Goal: Task Accomplishment & Management: Complete application form

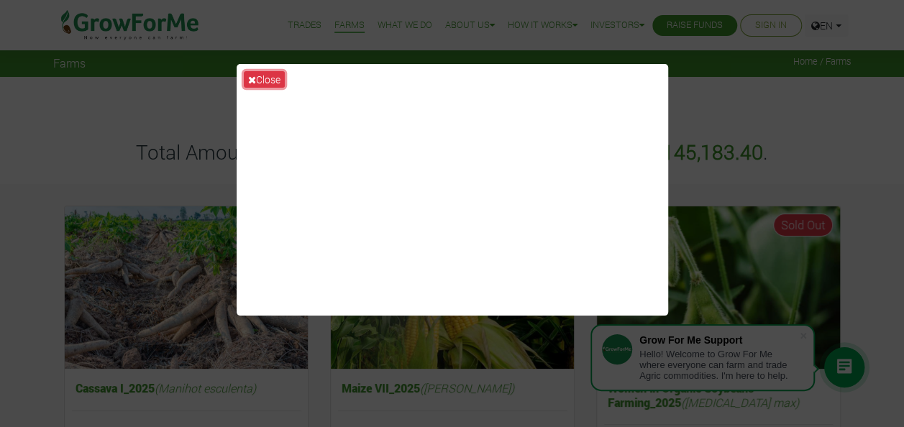
click at [260, 80] on button "Close" at bounding box center [264, 79] width 41 height 17
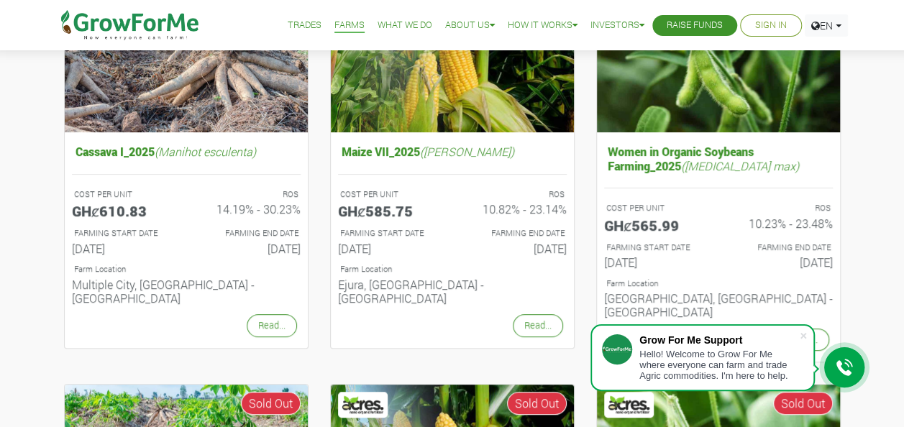
scroll to position [240, 0]
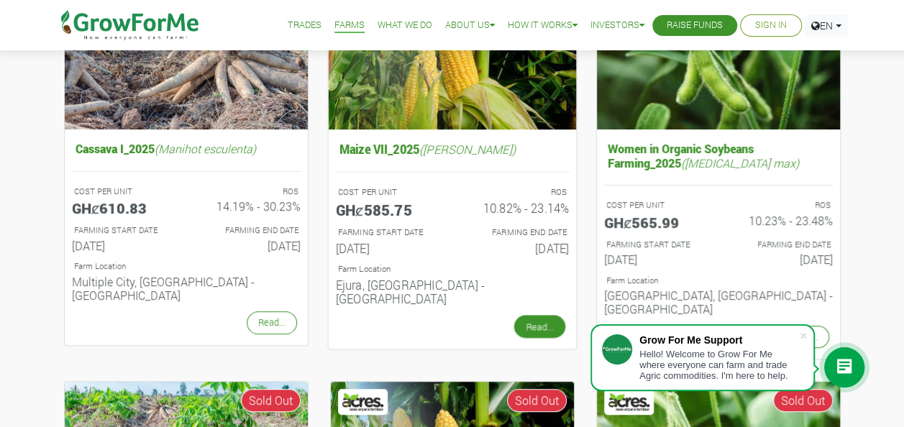
click at [537, 315] on link "Read..." at bounding box center [539, 326] width 51 height 23
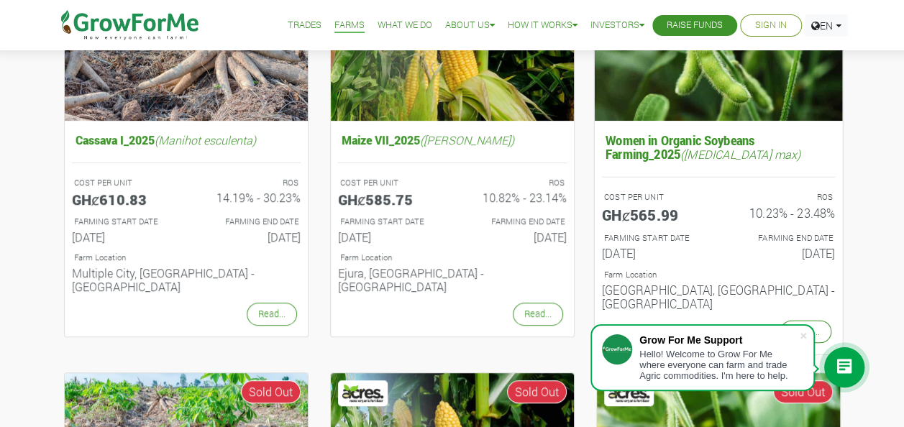
scroll to position [263, 0]
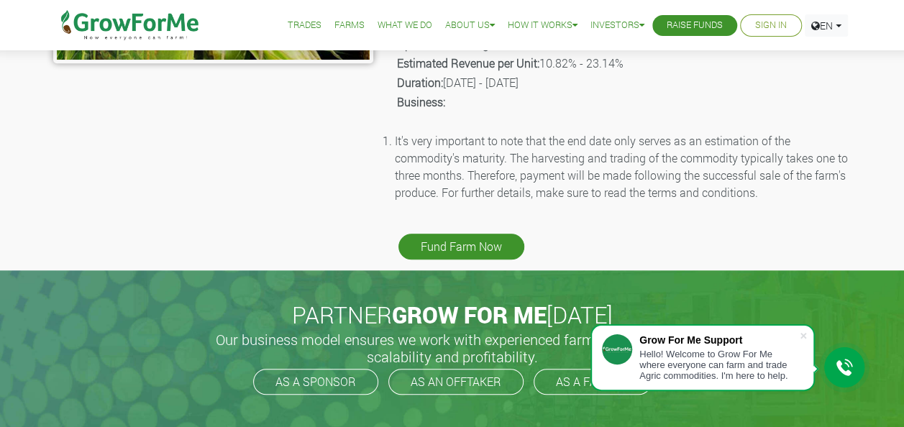
scroll to position [479, 0]
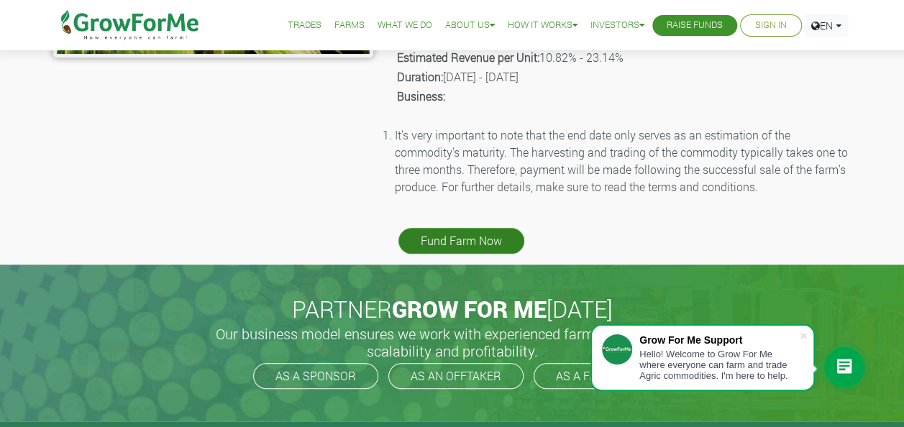
click at [463, 239] on link "Fund Farm Now" at bounding box center [461, 241] width 126 height 26
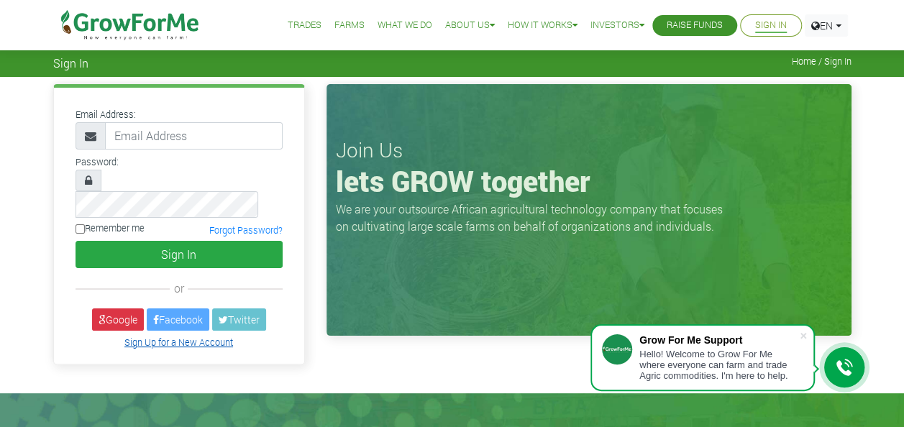
click at [171, 337] on link "Sign Up for a New Account" at bounding box center [178, 343] width 109 height 12
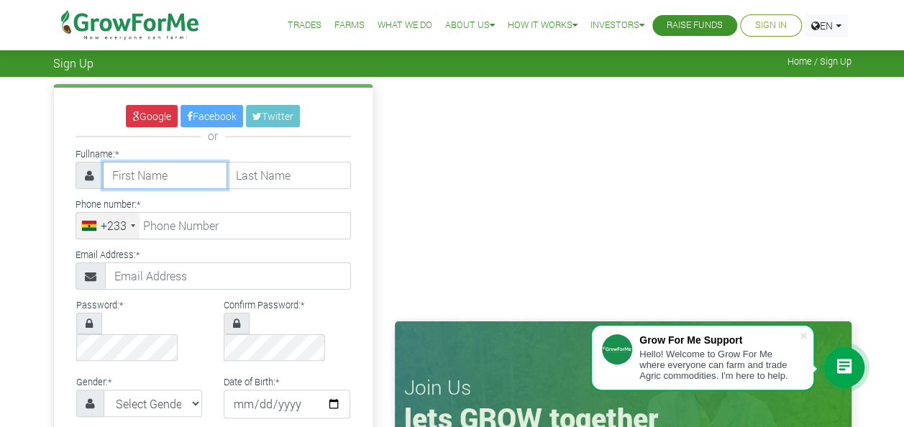
click at [173, 172] on input "text" at bounding box center [165, 175] width 124 height 27
type input "SAMUEL"
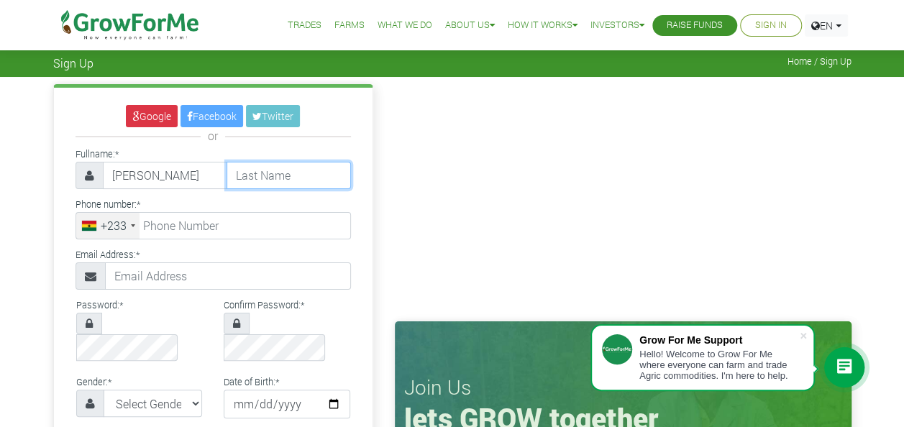
type input "KISSI - TWUM"
type input "0242373202"
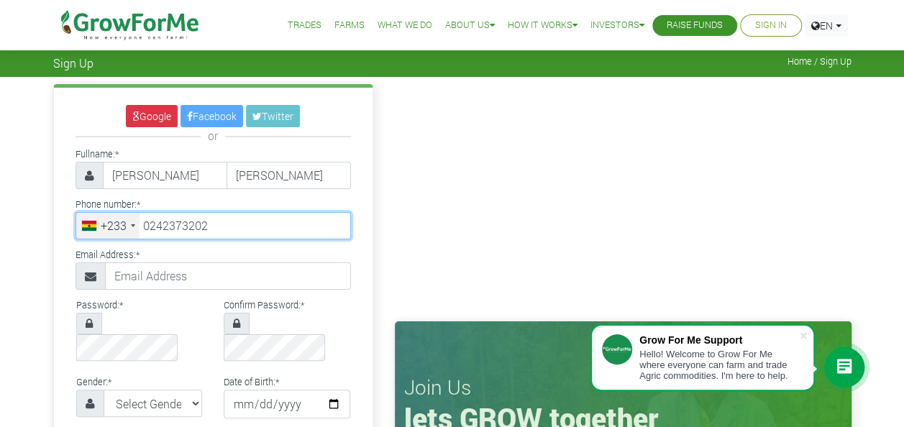
type input "sktwum@ppag-gh.org"
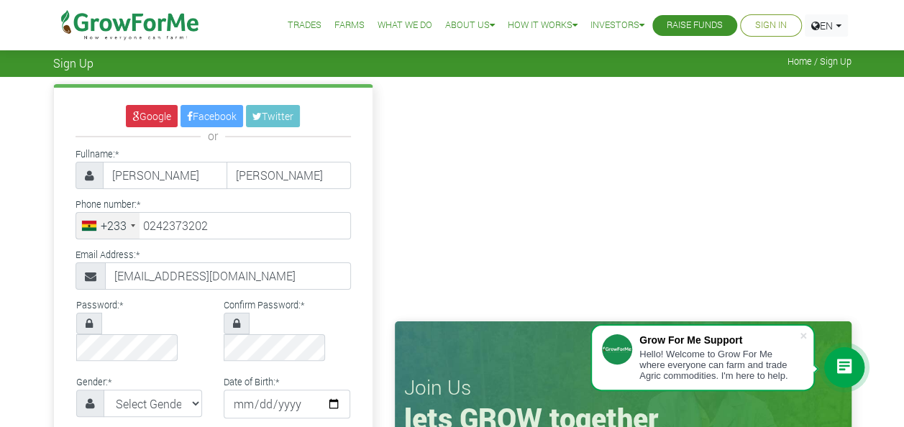
select select "Ghana"
type input "24 237 3202"
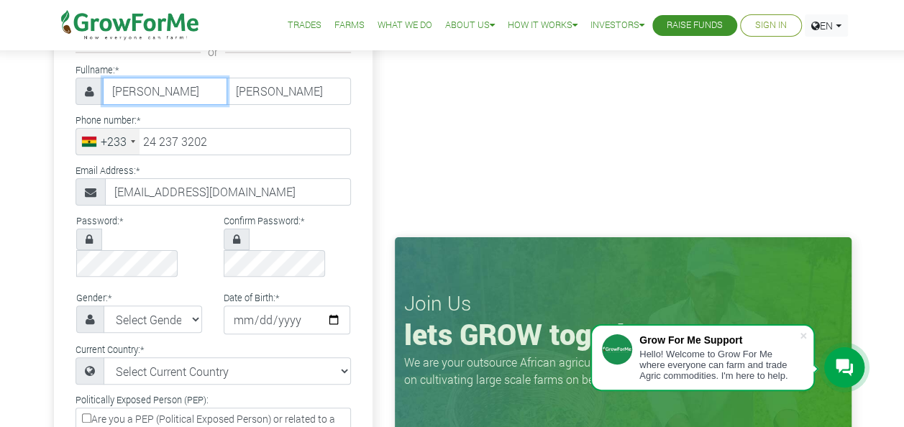
scroll to position [96, 0]
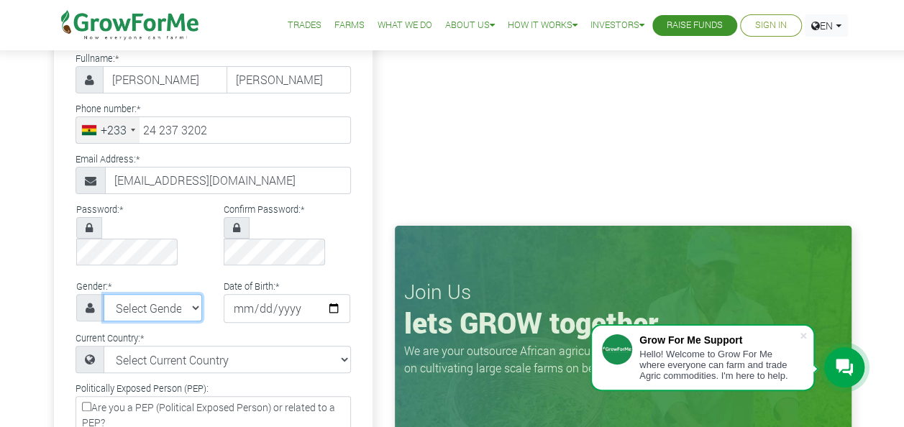
click at [193, 294] on select "Select Gender Female Male" at bounding box center [153, 307] width 99 height 27
select select "Male"
click at [104, 294] on select "Select Gender Female Male" at bounding box center [153, 307] width 99 height 27
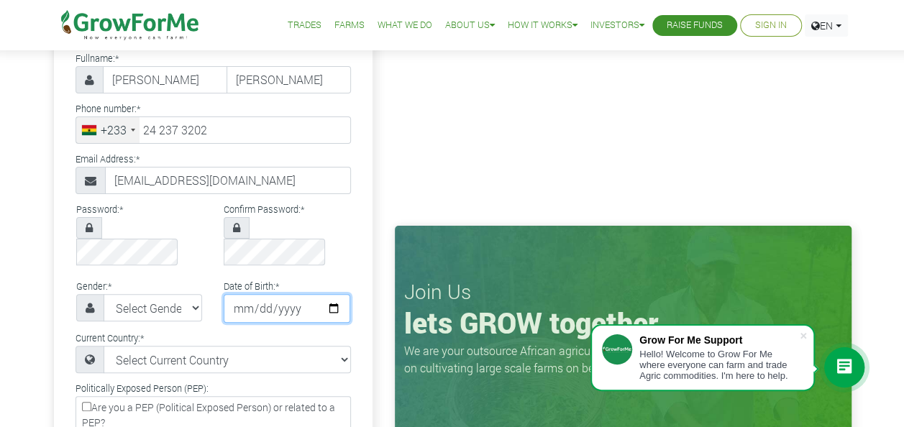
click at [332, 294] on input "date" at bounding box center [287, 308] width 127 height 29
click at [237, 294] on input "date" at bounding box center [287, 308] width 127 height 29
type input "1980-08-15"
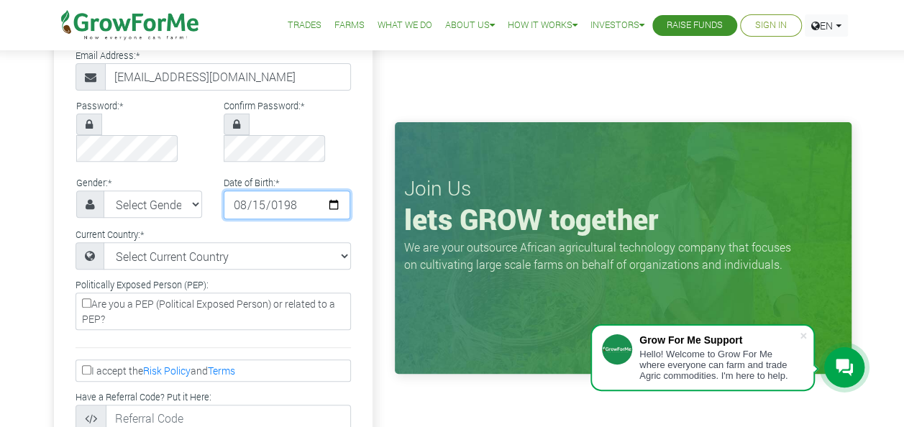
scroll to position [216, 0]
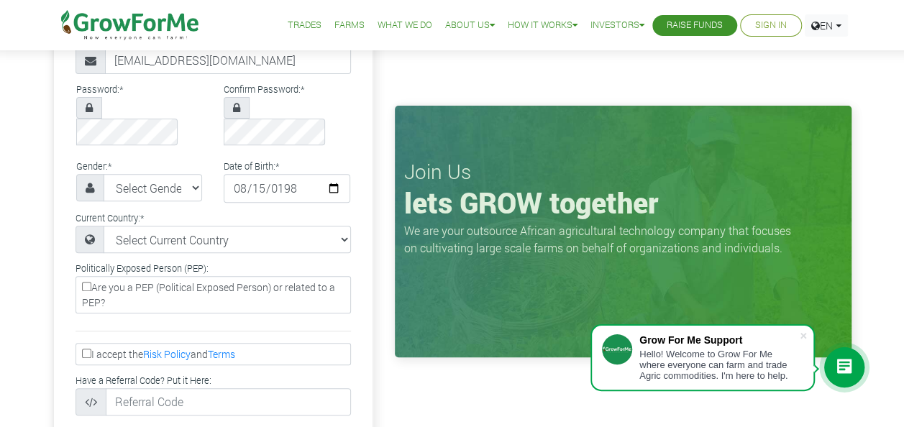
click at [83, 349] on input "I accept the Risk Policy and Terms" at bounding box center [86, 353] width 9 height 9
checkbox input "true"
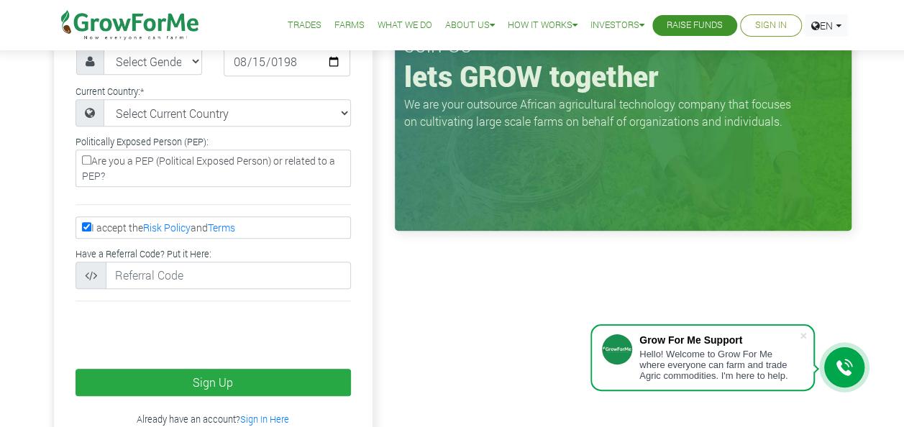
scroll to position [360, 0]
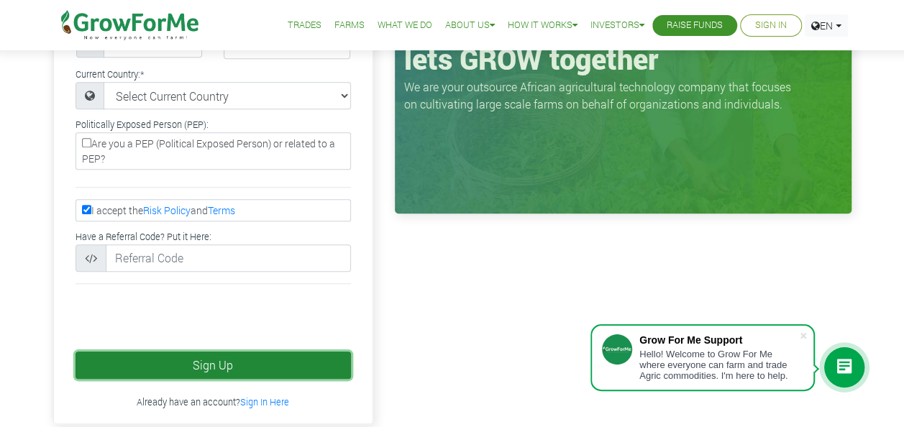
click at [186, 352] on button "Sign Up" at bounding box center [213, 365] width 275 height 27
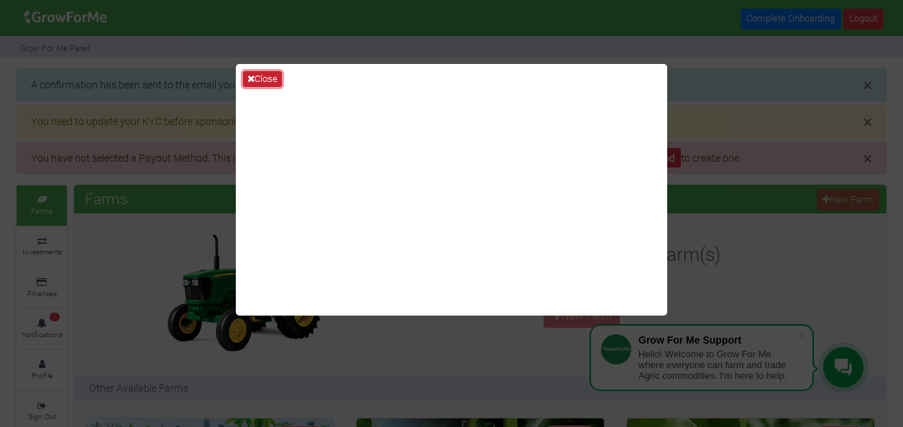
click at [260, 76] on button "Close" at bounding box center [262, 79] width 39 height 16
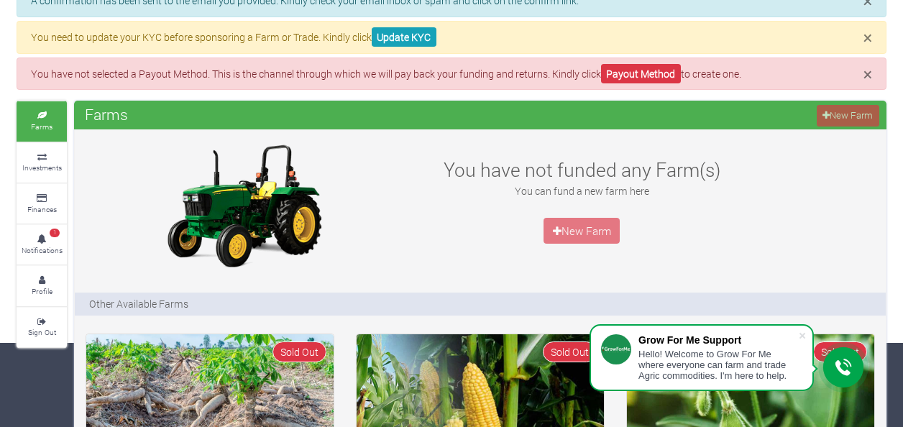
scroll to position [96, 0]
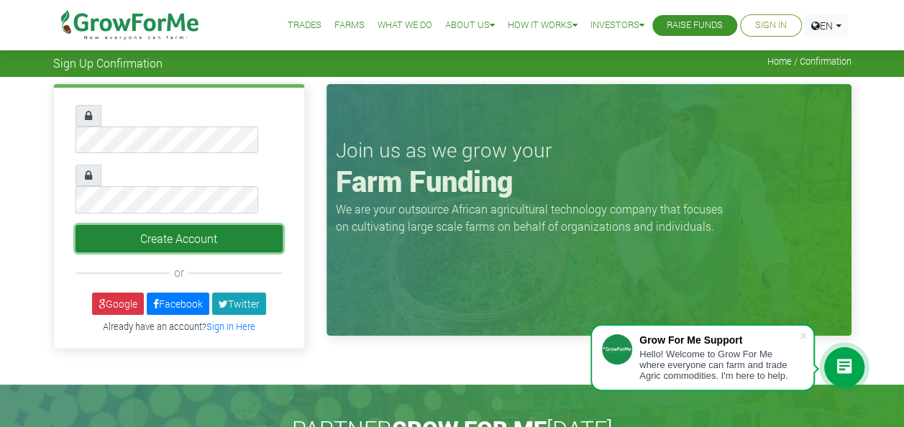
click at [171, 225] on button "Create Account" at bounding box center [179, 238] width 207 height 27
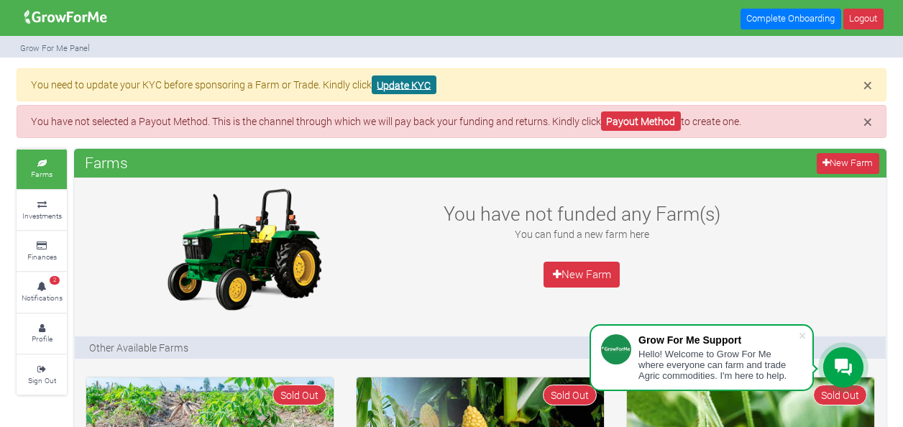
click at [409, 85] on link "Update KYC" at bounding box center [404, 85] width 65 height 19
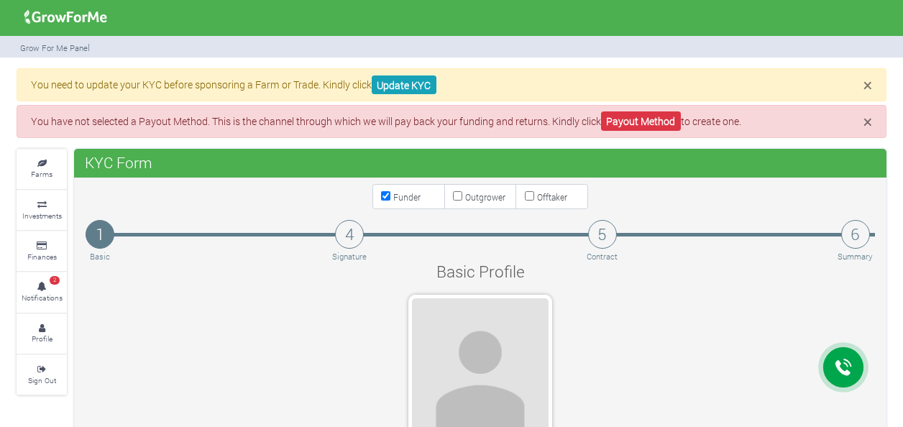
type input "24 237 3202"
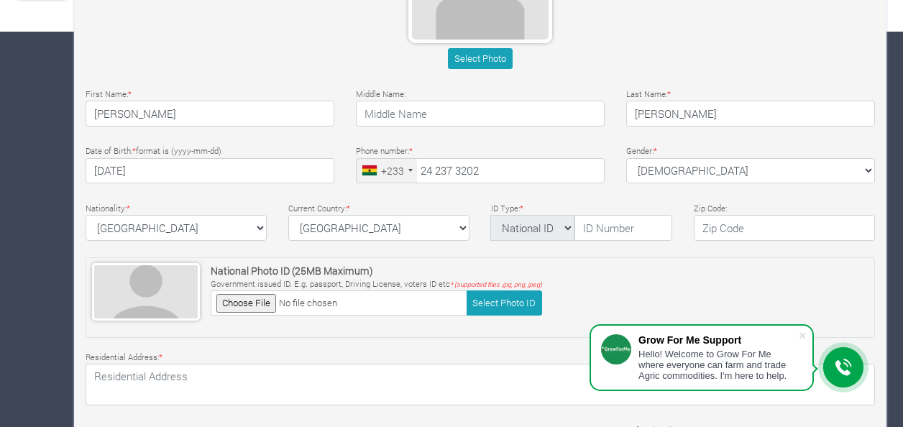
scroll to position [407, 0]
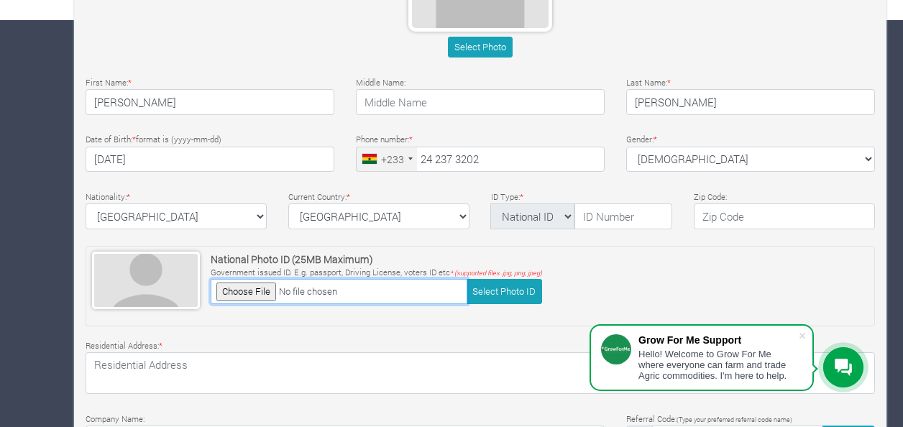
click at [257, 292] on input "file" at bounding box center [339, 291] width 257 height 25
type input "C:\fakepath\passport picture - Copy small.jpg"
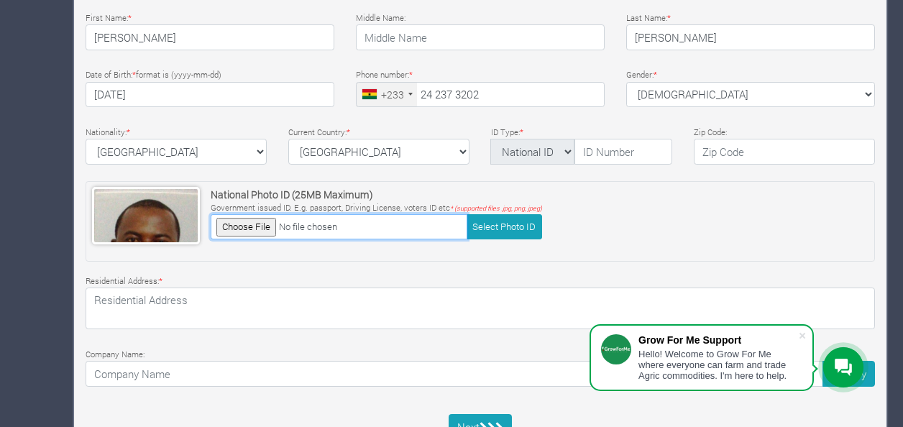
scroll to position [479, 0]
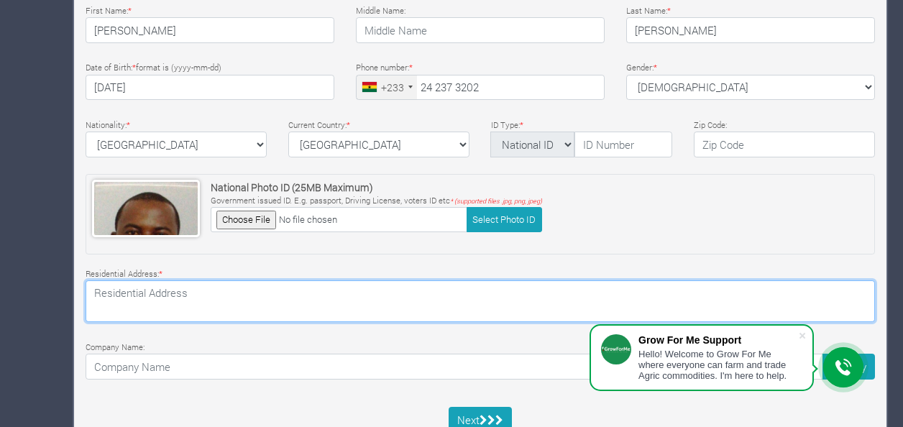
click at [217, 297] on textarea at bounding box center [481, 302] width 790 height 42
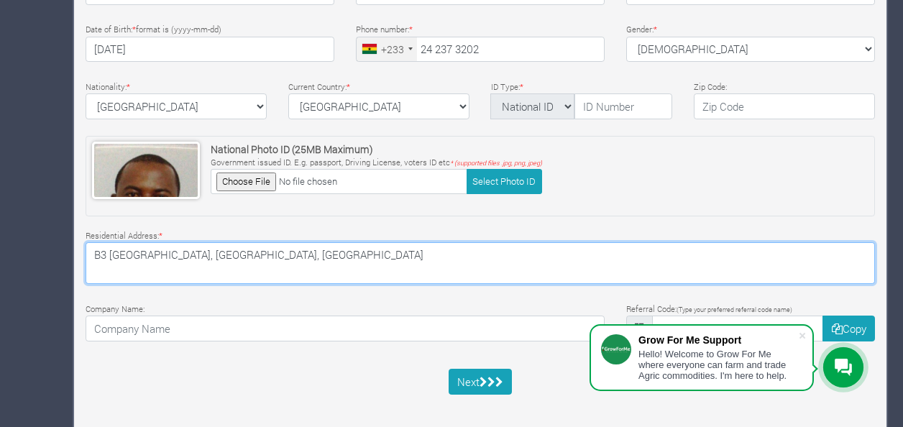
scroll to position [524, 0]
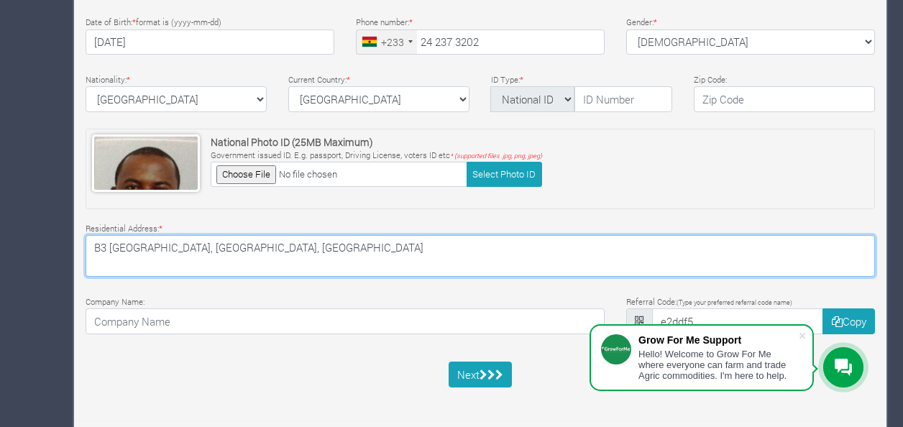
type textarea "B3 [GEOGRAPHIC_DATA], [GEOGRAPHIC_DATA], [GEOGRAPHIC_DATA]"
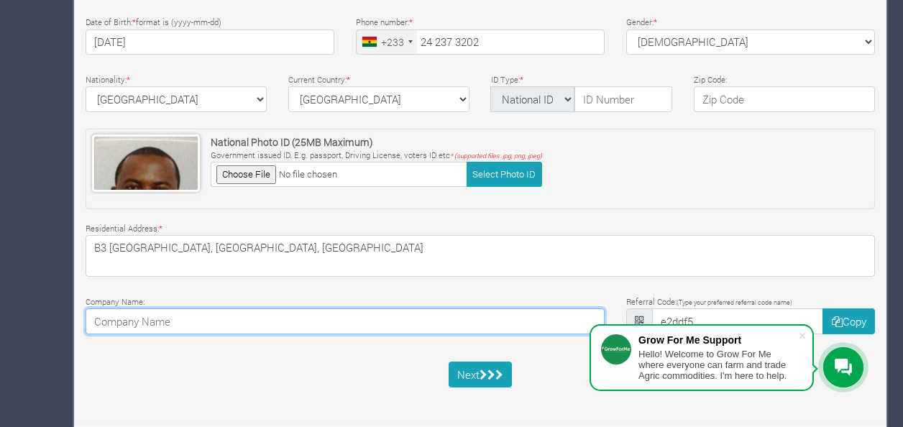
click at [145, 316] on input at bounding box center [345, 322] width 519 height 26
type input "Sams Farms"
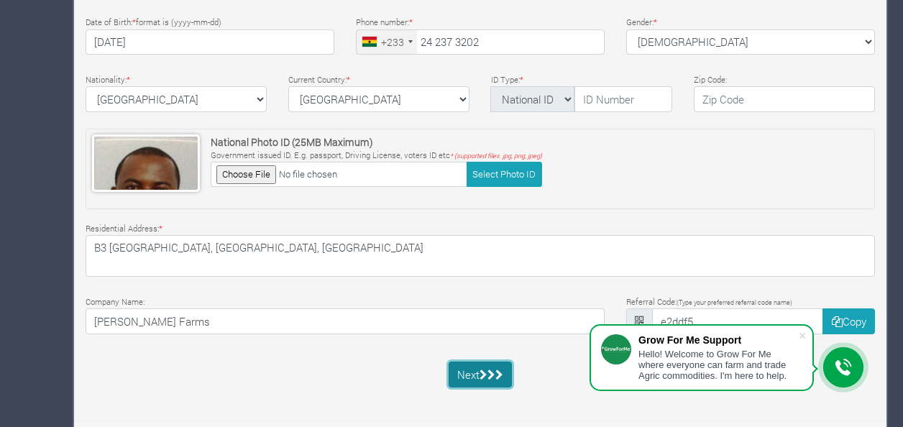
click at [473, 364] on button "Next" at bounding box center [481, 375] width 64 height 26
click at [493, 370] on icon "submit" at bounding box center [492, 375] width 8 height 11
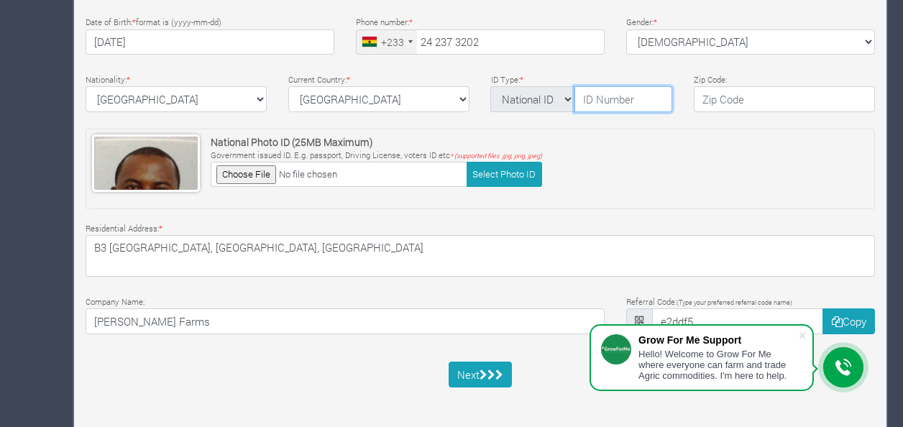
click at [601, 95] on input "text" at bounding box center [624, 99] width 98 height 26
type input "g"
type input "GHA-71232180-7"
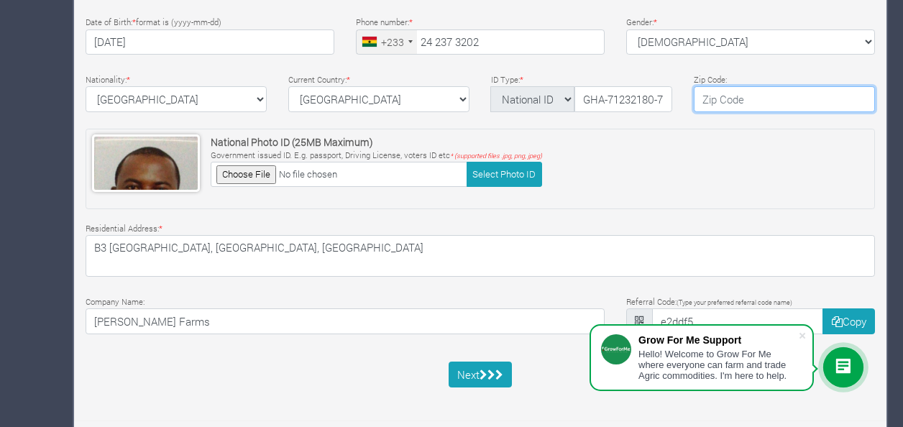
scroll to position [0, 0]
type input "233"
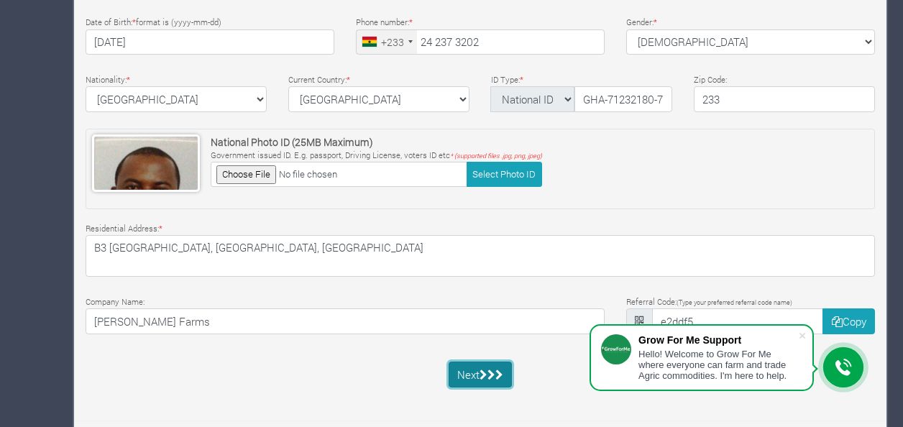
click at [469, 373] on button "Next" at bounding box center [481, 375] width 64 height 26
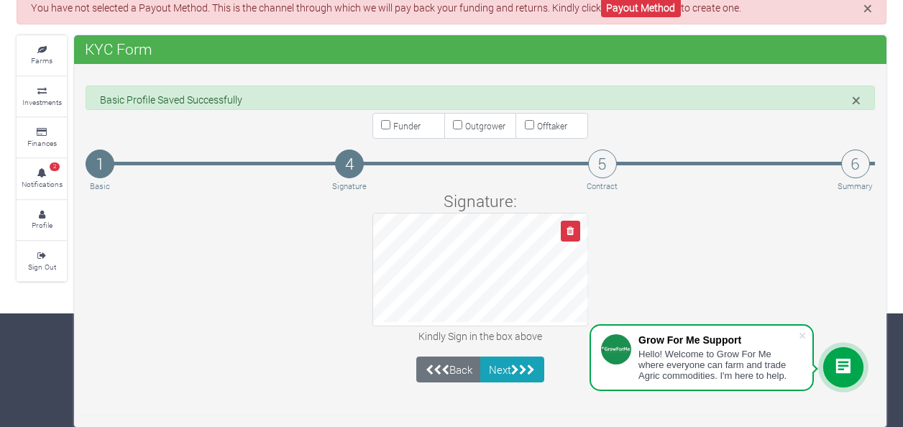
scroll to position [83, 0]
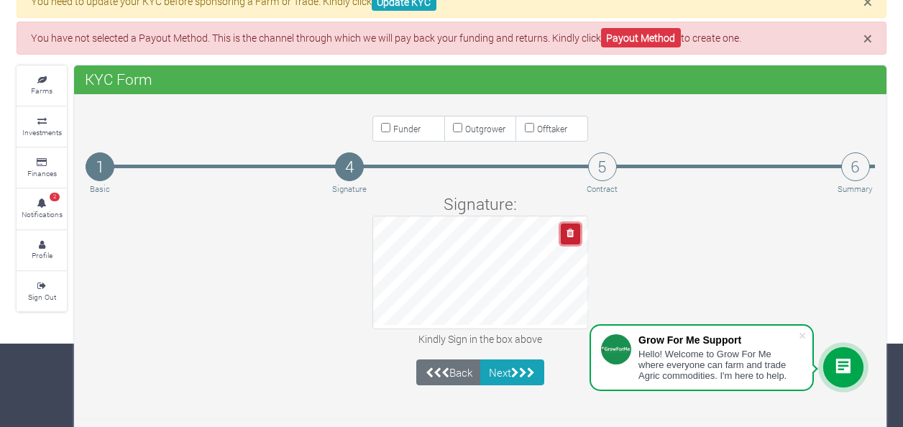
drag, startPoint x: 577, startPoint y: 229, endPoint x: 568, endPoint y: 242, distance: 15.0
click at [576, 229] on button "button" at bounding box center [570, 234] width 19 height 21
click at [573, 233] on icon "button" at bounding box center [570, 233] width 7 height 9
drag, startPoint x: 571, startPoint y: 230, endPoint x: 564, endPoint y: 233, distance: 7.7
click at [570, 231] on icon "button" at bounding box center [570, 233] width 7 height 9
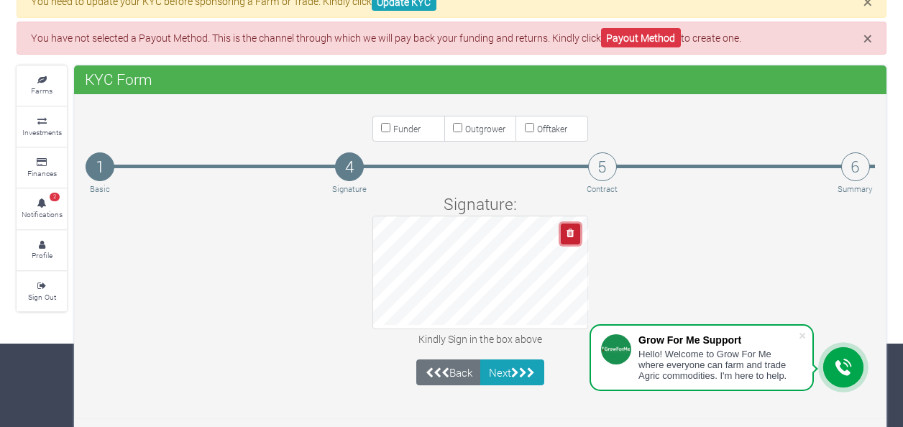
click at [567, 229] on button "button" at bounding box center [570, 234] width 19 height 21
click at [516, 370] on icon "submit" at bounding box center [515, 373] width 8 height 11
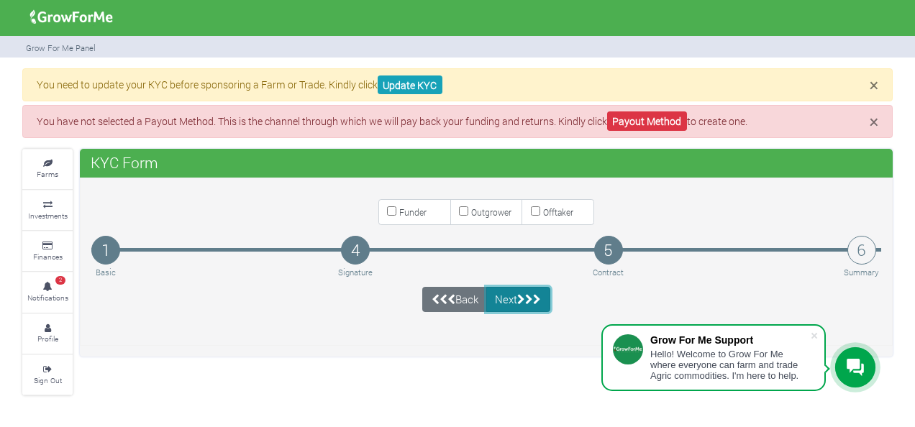
click at [537, 295] on icon "submit" at bounding box center [537, 299] width 8 height 11
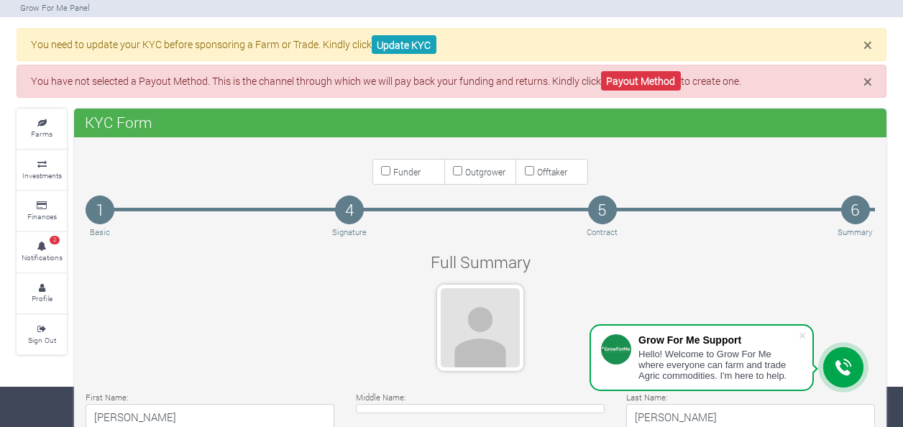
scroll to position [48, 0]
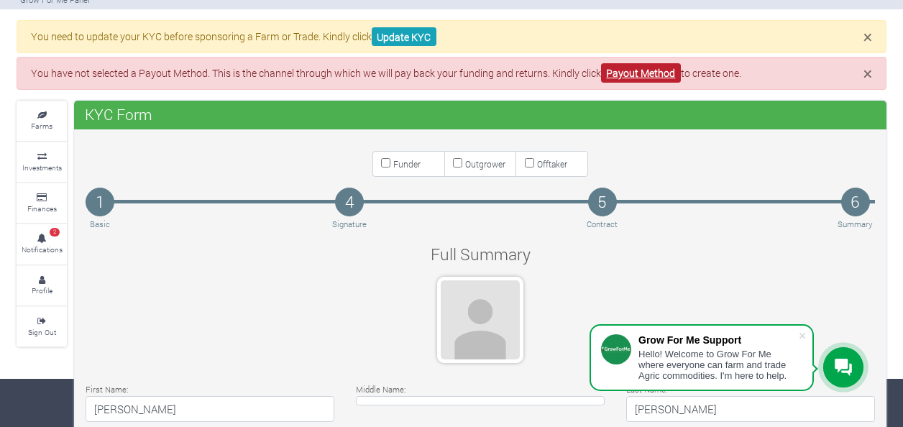
click at [624, 72] on link "Payout Method" at bounding box center [641, 72] width 80 height 19
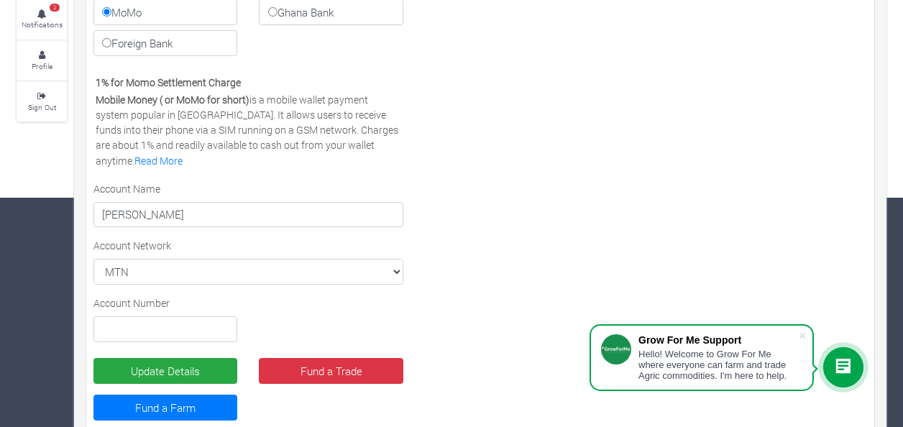
scroll to position [240, 0]
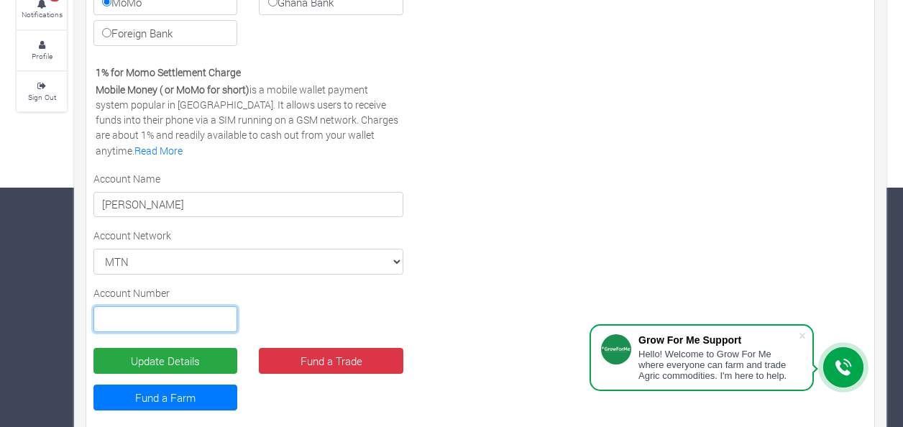
click at [132, 318] on input "text" at bounding box center [166, 319] width 144 height 26
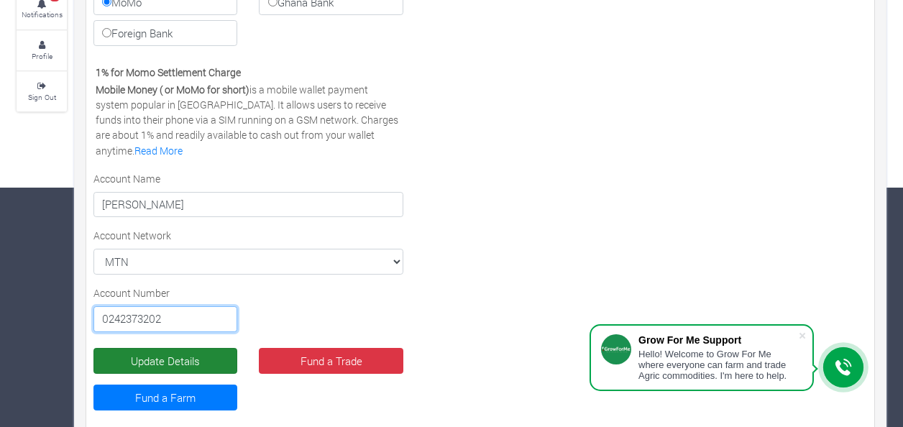
type input "0242373202"
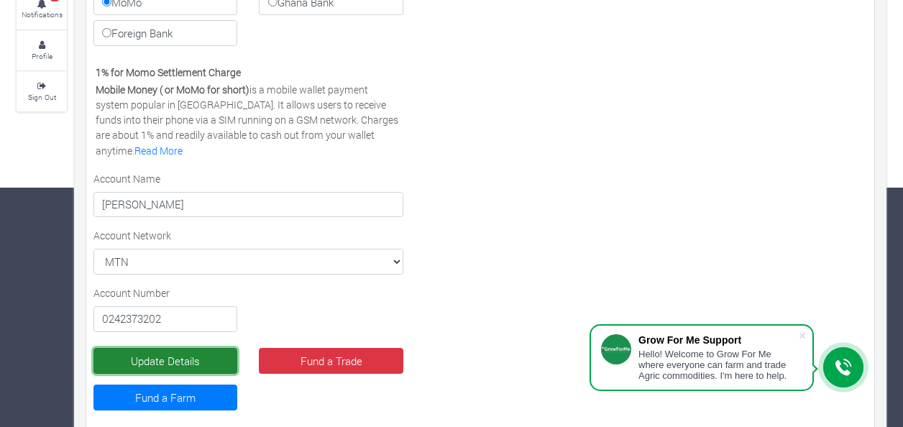
click at [199, 358] on button "Update Details" at bounding box center [166, 361] width 144 height 26
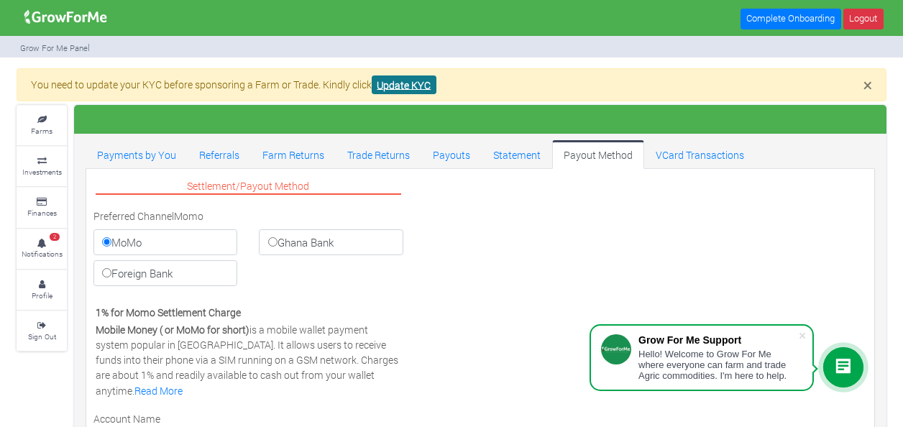
click at [412, 88] on link "Update KYC" at bounding box center [404, 85] width 65 height 19
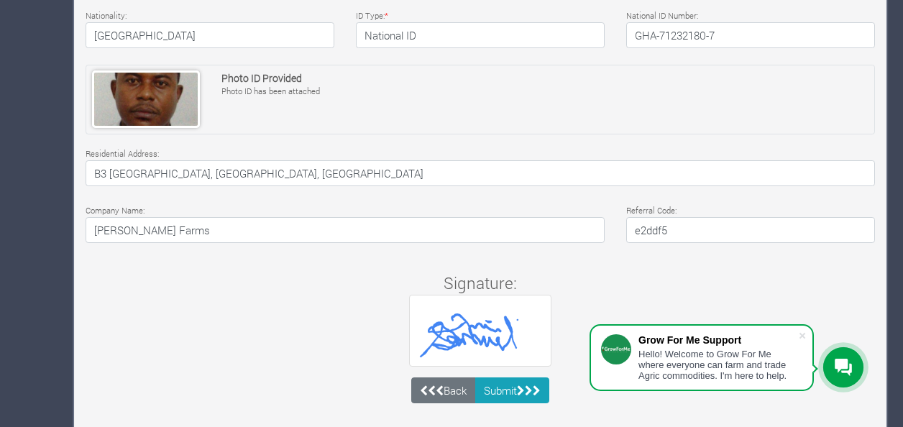
scroll to position [493, 0]
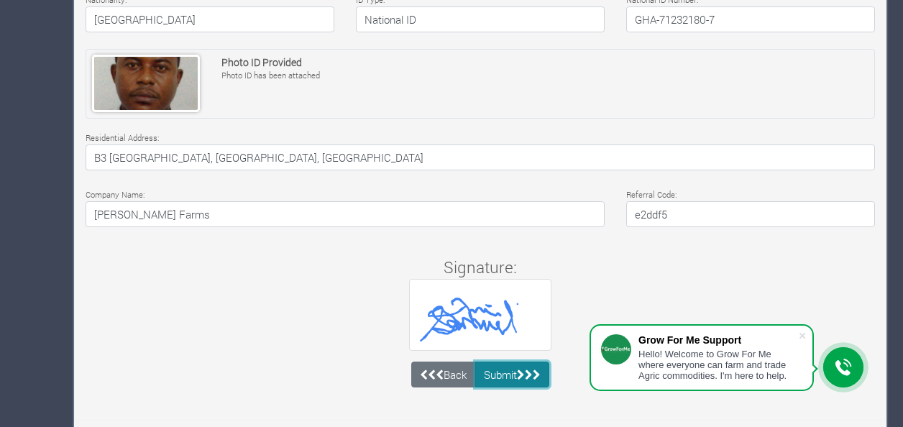
click at [505, 373] on button "Submit" at bounding box center [512, 375] width 75 height 26
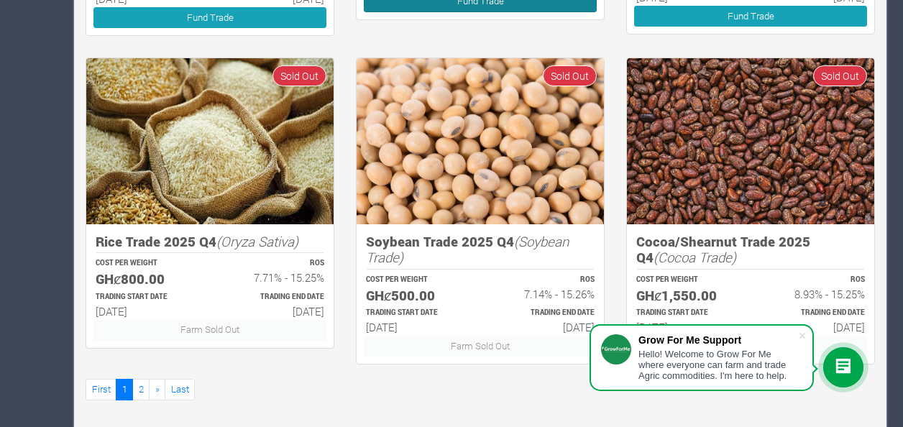
scroll to position [899, 0]
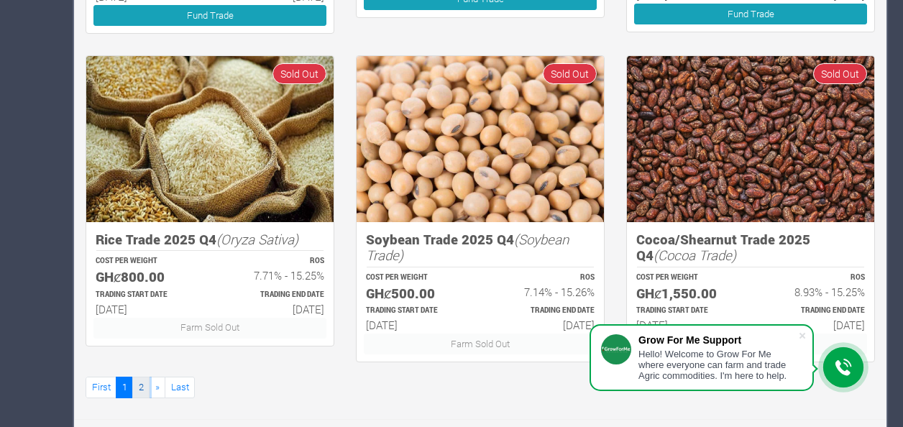
click at [137, 383] on link "2" at bounding box center [140, 387] width 17 height 21
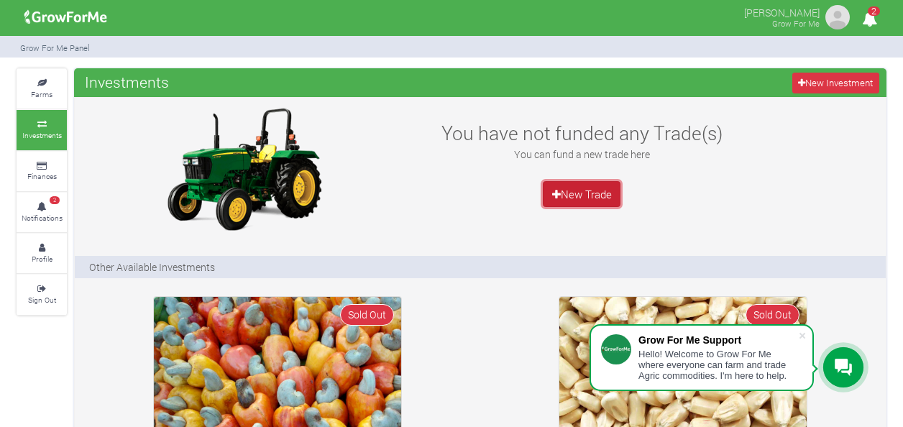
click at [581, 193] on link "New Trade" at bounding box center [582, 194] width 78 height 26
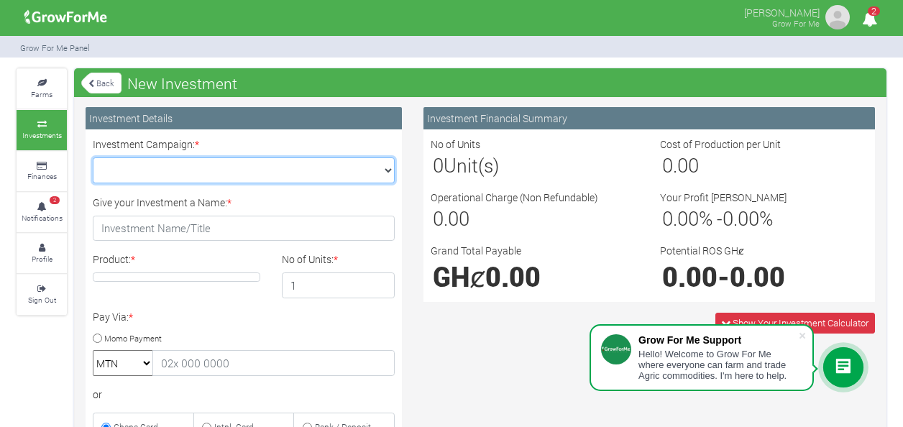
click at [386, 168] on select "Cocoa/Shearnut Trade 2026 Q1 (Cocoa Trade :: 01st Jan 2026 - 30th Jun 2026) Mai…" at bounding box center [244, 171] width 302 height 26
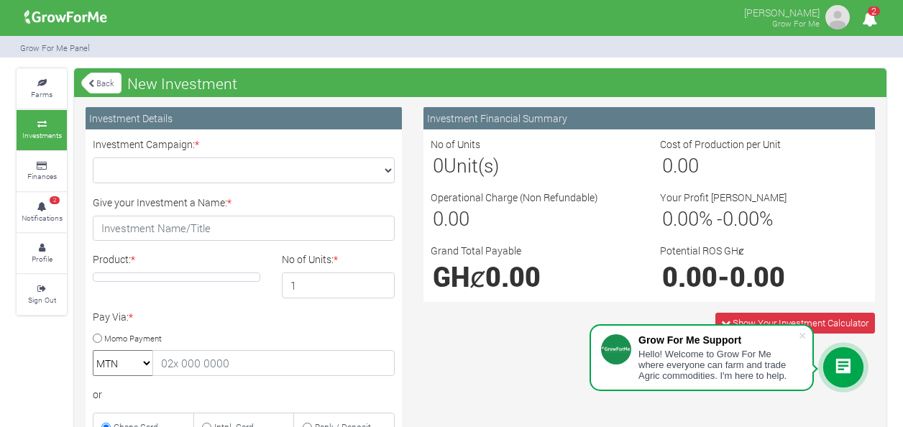
click at [314, 127] on div "Investment Details" at bounding box center [244, 118] width 316 height 22
click at [35, 165] on icon at bounding box center [41, 166] width 43 height 7
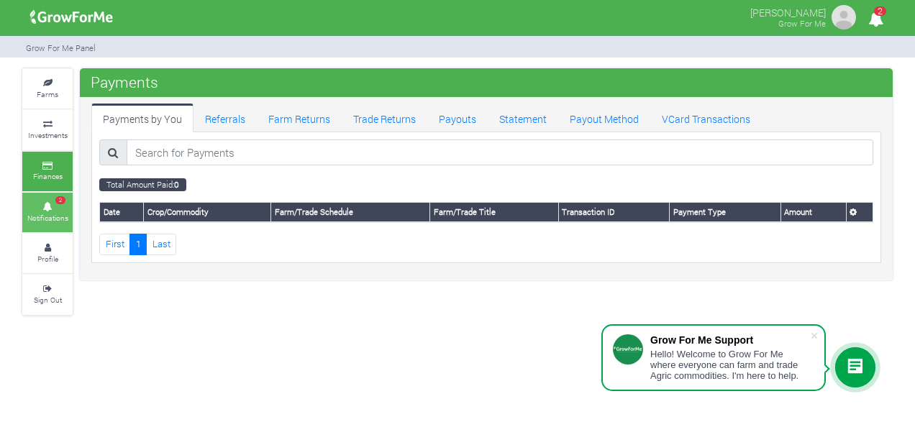
click at [42, 207] on icon at bounding box center [47, 207] width 43 height 7
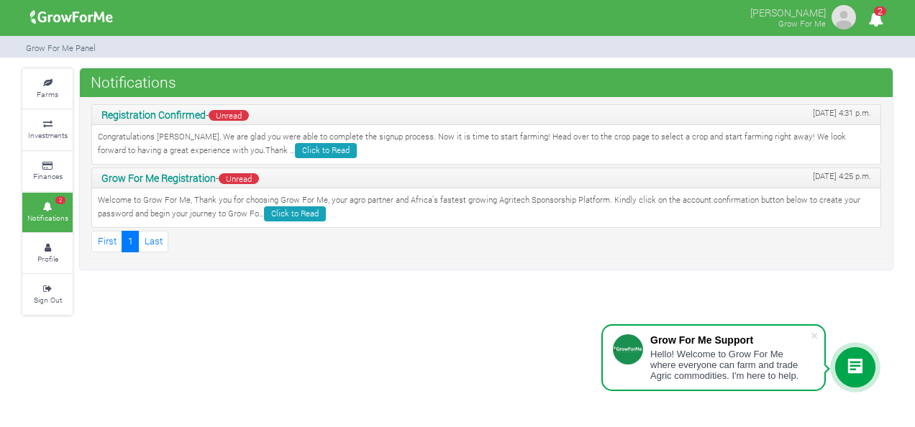
click at [327, 141] on p "Congratulations [PERSON_NAME], We are glad you were able to complete the signup…" at bounding box center [486, 144] width 777 height 27
click at [237, 115] on span "Unread" at bounding box center [229, 115] width 40 height 11
click at [295, 152] on link "Click to Read" at bounding box center [326, 150] width 62 height 15
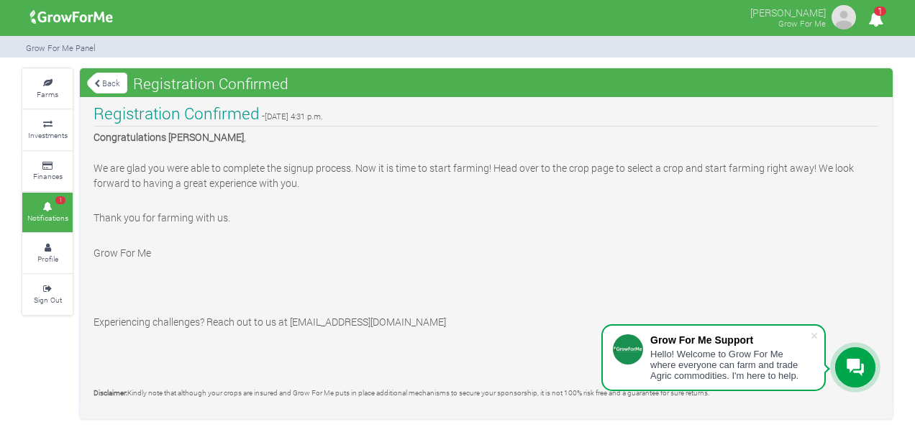
click at [101, 79] on link "Back" at bounding box center [107, 83] width 40 height 24
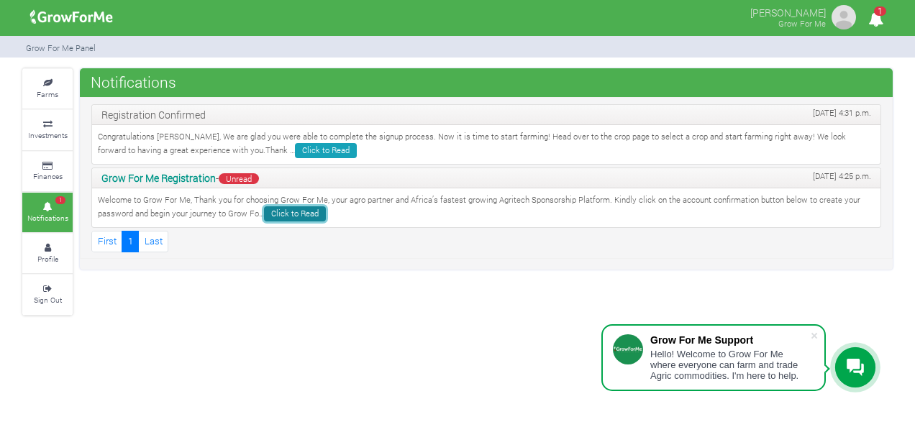
click at [296, 210] on link "Click to Read" at bounding box center [295, 213] width 62 height 15
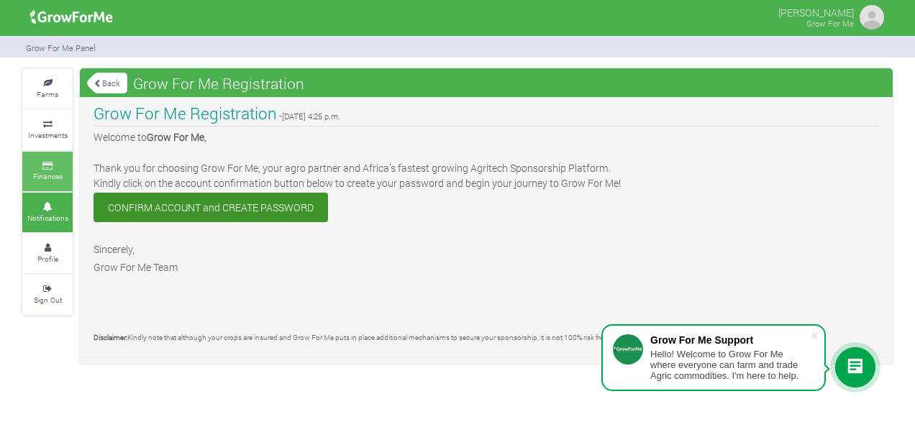
click at [54, 175] on small "Finances" at bounding box center [47, 176] width 29 height 10
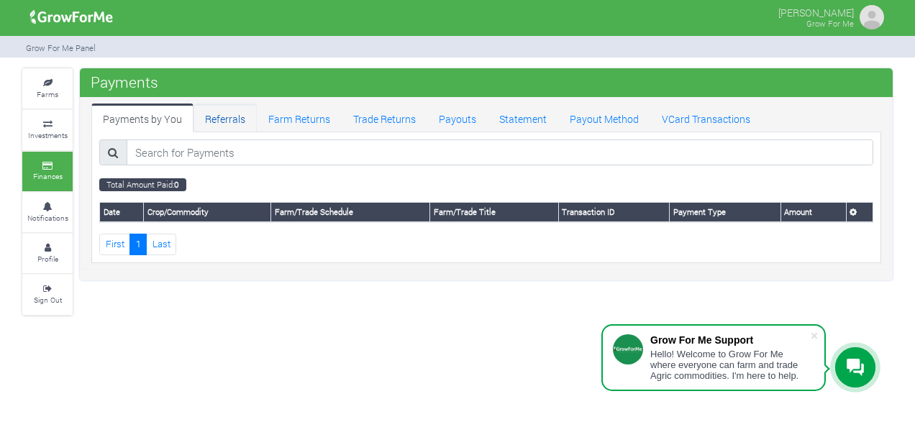
click at [219, 120] on link "Referrals" at bounding box center [224, 118] width 63 height 29
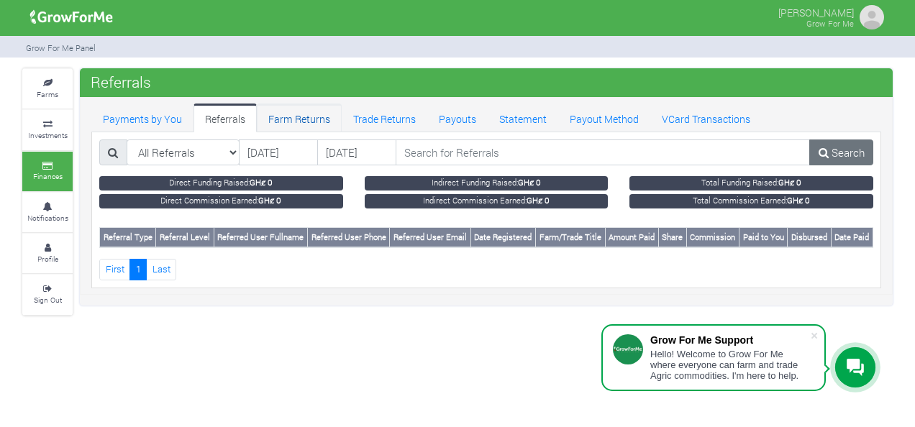
click at [291, 117] on link "Farm Returns" at bounding box center [299, 118] width 85 height 29
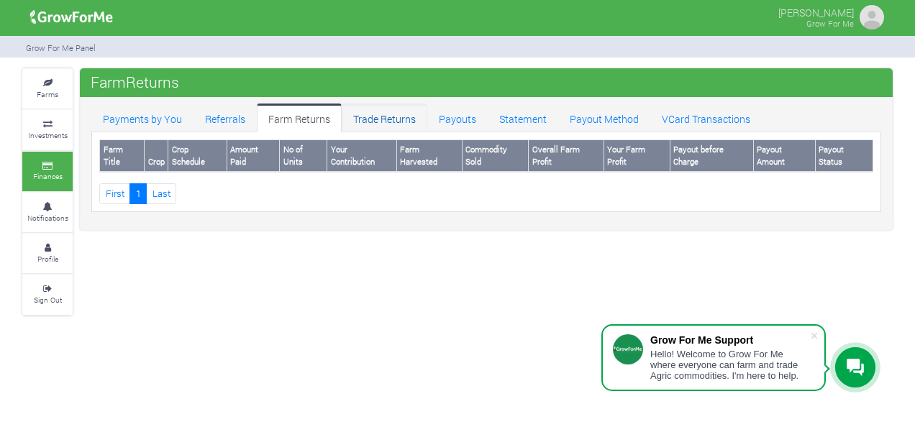
click at [381, 115] on link "Trade Returns" at bounding box center [385, 118] width 86 height 29
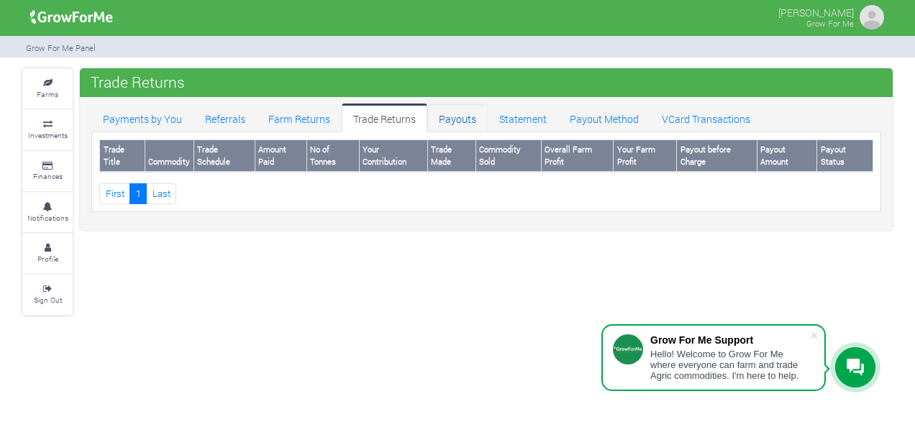
click at [447, 115] on link "Payouts" at bounding box center [457, 118] width 60 height 29
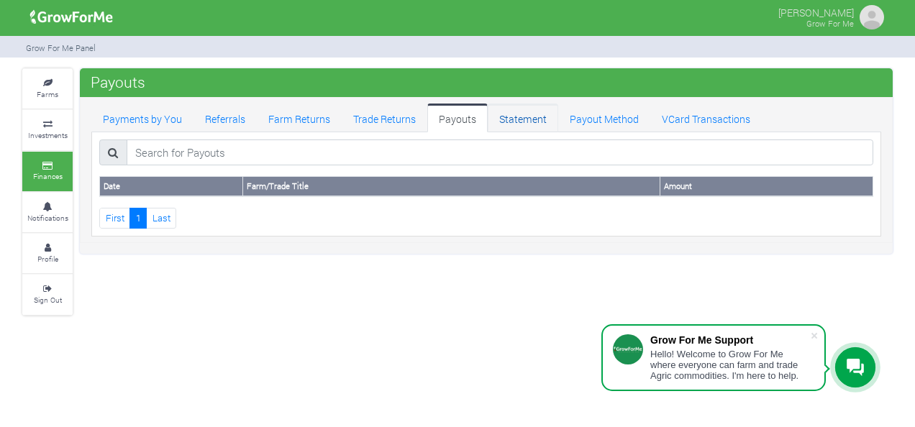
click at [513, 117] on link "Statement" at bounding box center [523, 118] width 70 height 29
click at [578, 116] on link "Payout Method" at bounding box center [604, 118] width 92 height 29
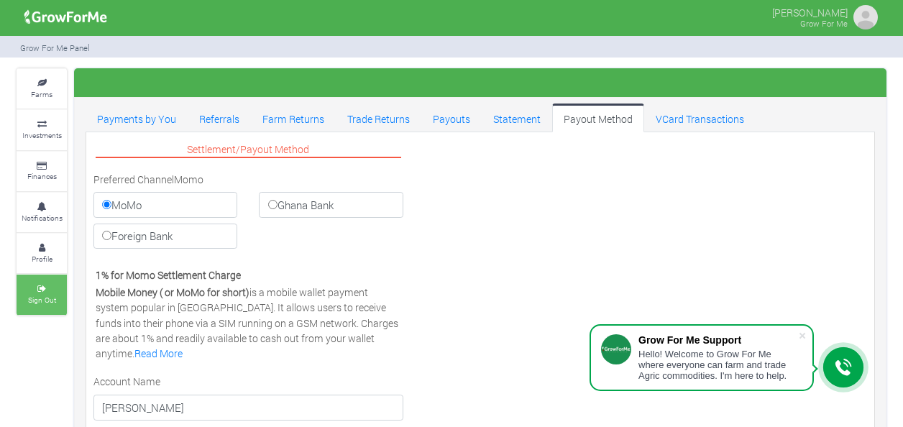
click at [43, 286] on icon at bounding box center [41, 289] width 43 height 7
